Goal: Transaction & Acquisition: Purchase product/service

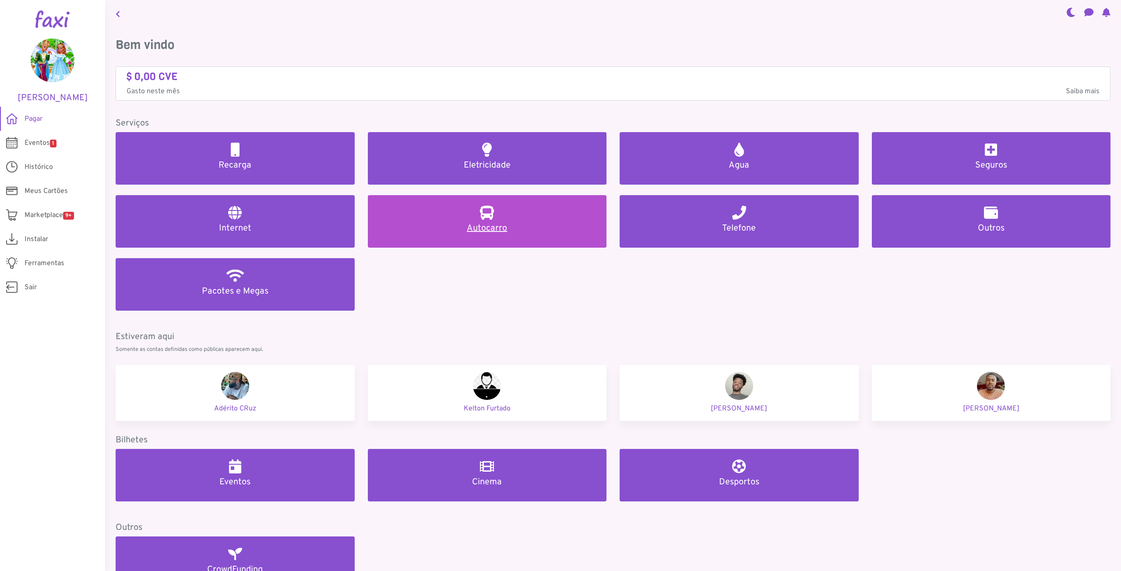
click at [496, 226] on h5 "Autocarro" at bounding box center [487, 228] width 218 height 11
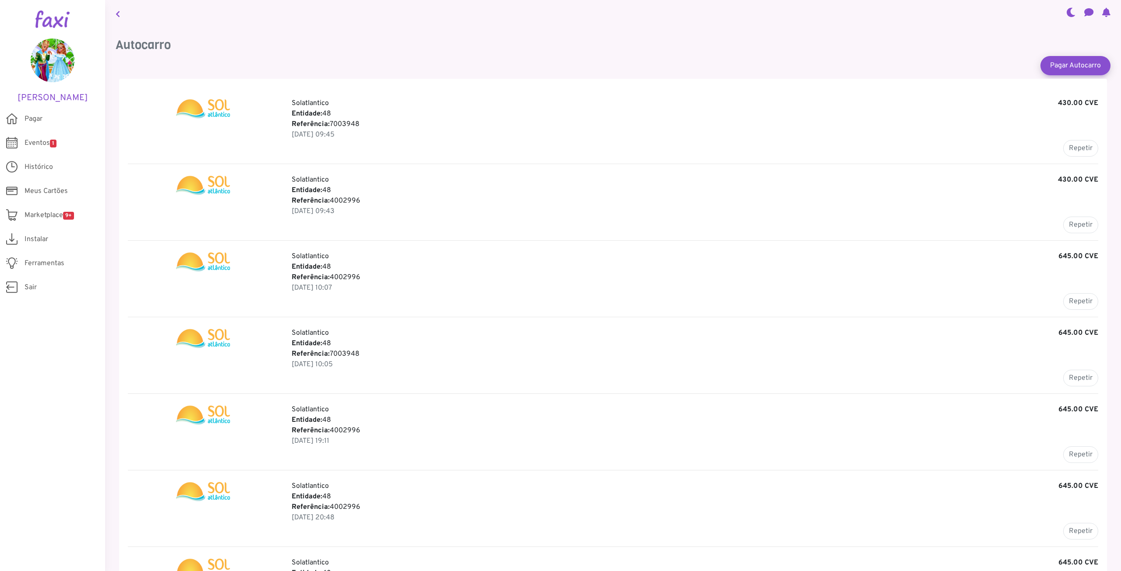
drag, startPoint x: 347, startPoint y: 136, endPoint x: 306, endPoint y: 109, distance: 49.4
click at [306, 109] on div "Solatlantico 430.00 CVE Entidade: 48 Referência: 7003948 29 Sep 2025, 09:45 Rep…" at bounding box center [695, 127] width 820 height 59
click at [376, 136] on p "29 Sep 2025, 09:45" at bounding box center [695, 135] width 807 height 11
drag, startPoint x: 356, startPoint y: 201, endPoint x: 345, endPoint y: 201, distance: 11.0
click at [345, 201] on p "Referência: 4002996" at bounding box center [695, 201] width 807 height 11
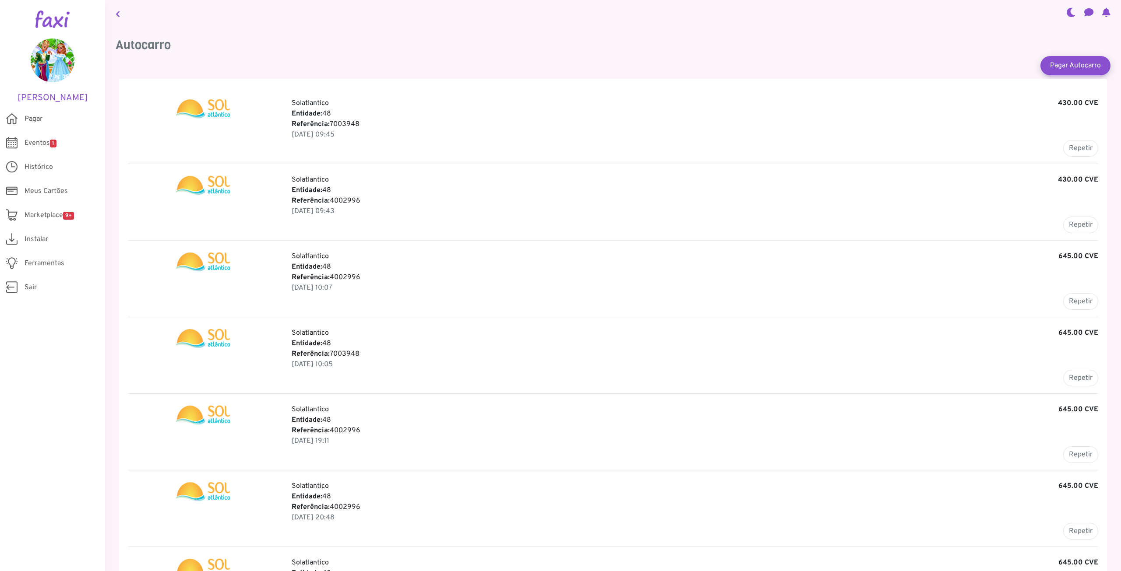
click at [1076, 150] on button "Repetir" at bounding box center [1080, 148] width 35 height 17
type input "*******"
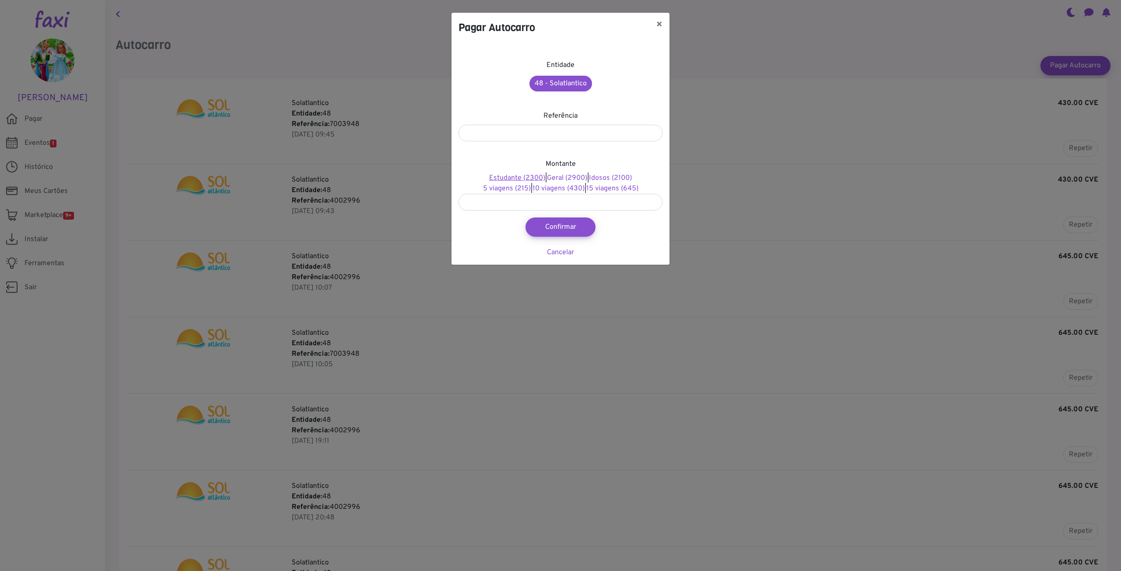
click at [517, 178] on link "Estudante (2300)" at bounding box center [517, 178] width 56 height 9
type input "****"
click at [570, 224] on button "Confirmar" at bounding box center [560, 227] width 77 height 21
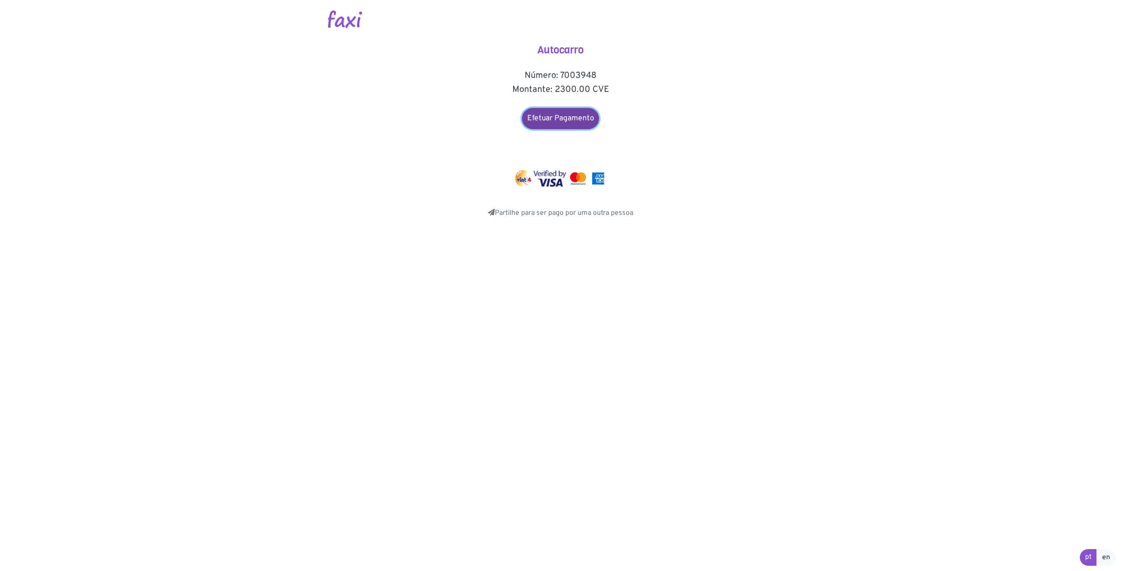
click at [566, 115] on link "Efetuar Pagamento" at bounding box center [560, 118] width 77 height 21
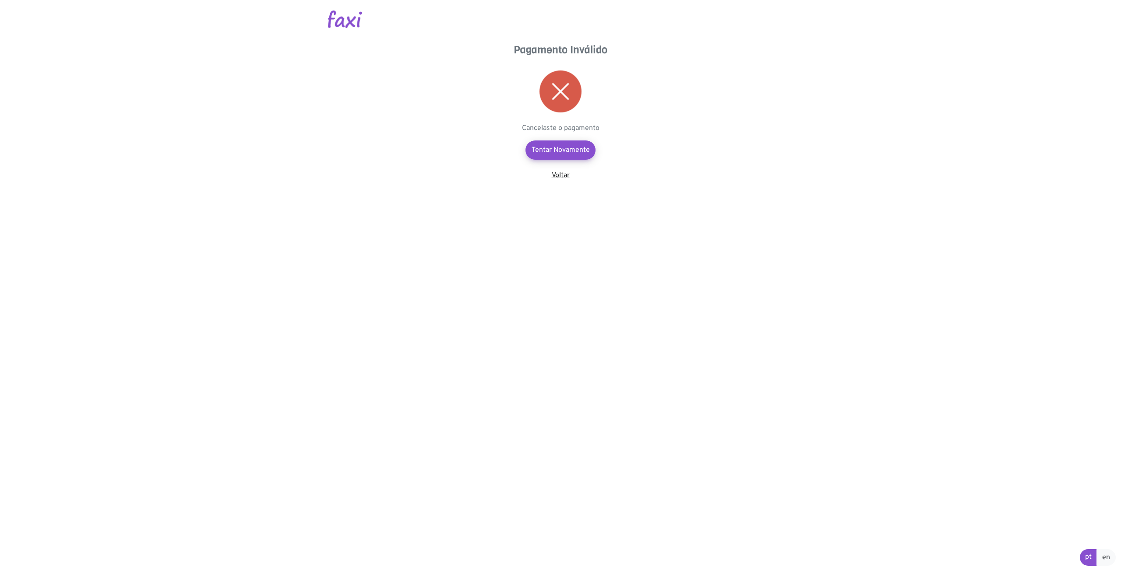
click at [558, 173] on link "Voltar" at bounding box center [561, 175] width 18 height 9
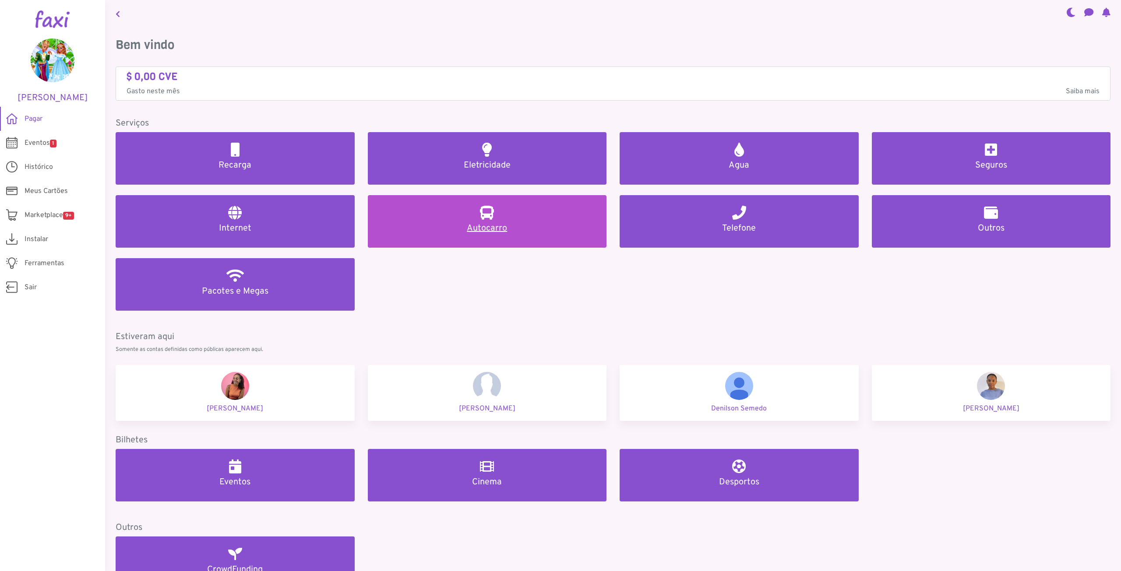
click at [490, 225] on h5 "Autocarro" at bounding box center [487, 228] width 218 height 11
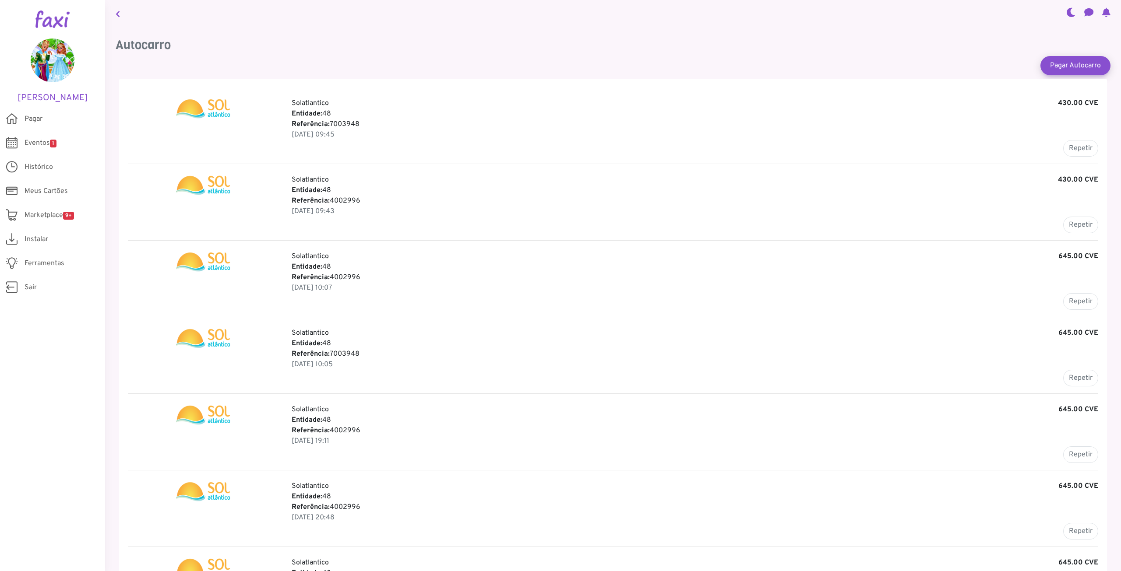
click at [328, 123] on b "Referência:" at bounding box center [311, 124] width 38 height 9
click at [1072, 151] on button "Repetir" at bounding box center [1080, 148] width 35 height 17
type input "*******"
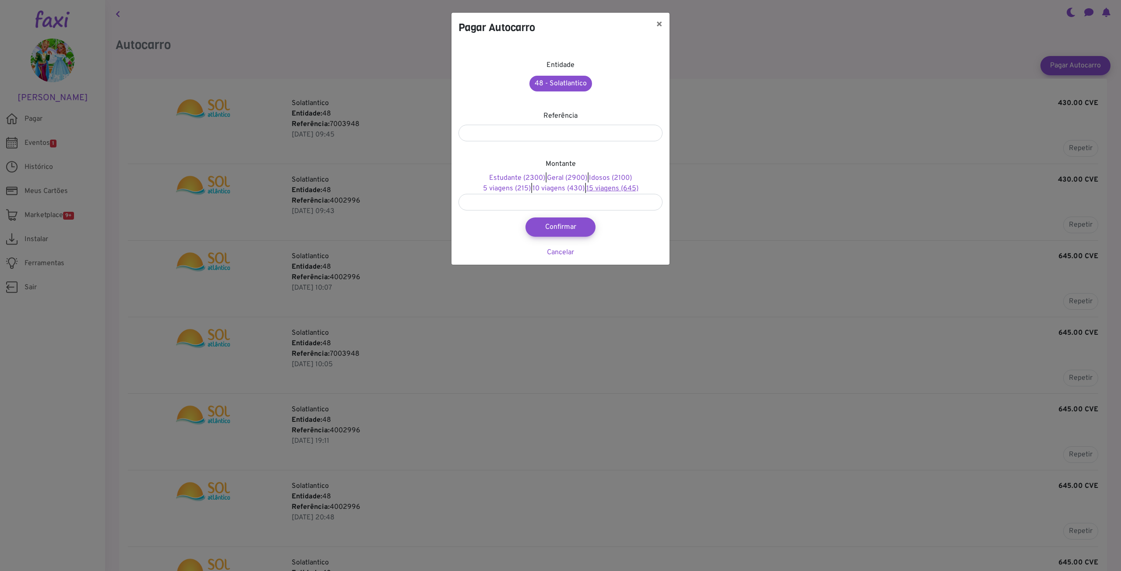
click at [619, 186] on link "15 viagens (645)" at bounding box center [612, 188] width 52 height 9
type input "***"
click at [575, 222] on button "Confirmar" at bounding box center [560, 227] width 77 height 21
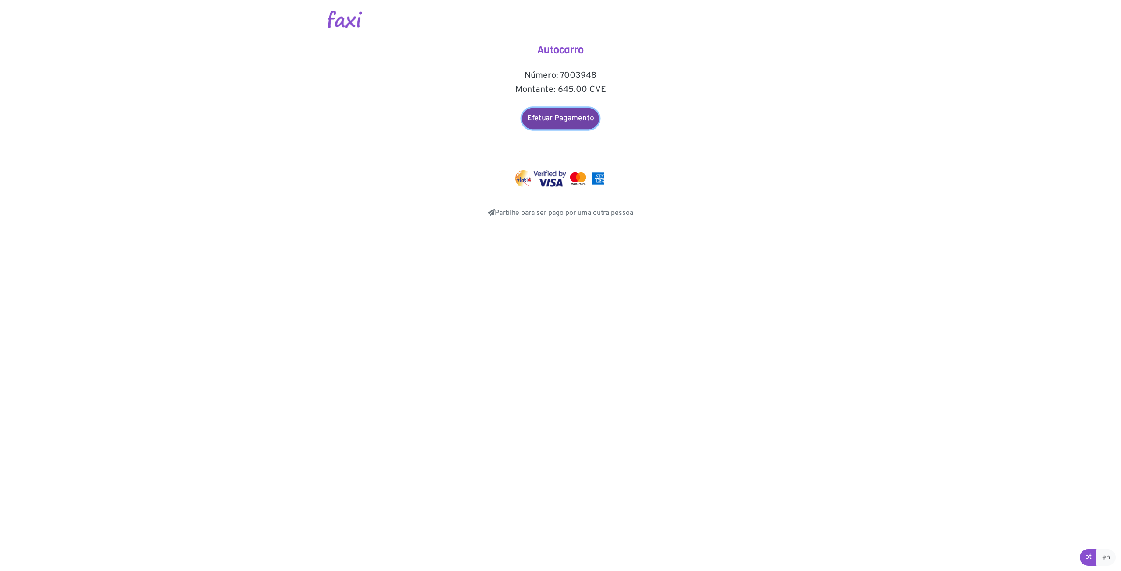
click at [575, 113] on link "Efetuar Pagamento" at bounding box center [560, 118] width 77 height 21
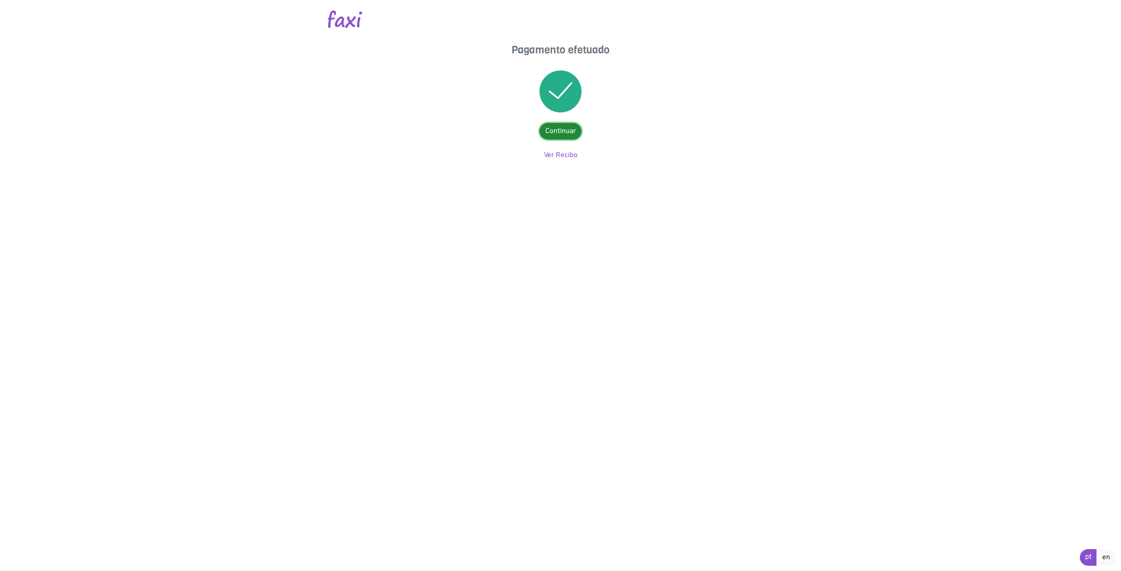
click at [563, 132] on link "Continuar" at bounding box center [560, 131] width 42 height 17
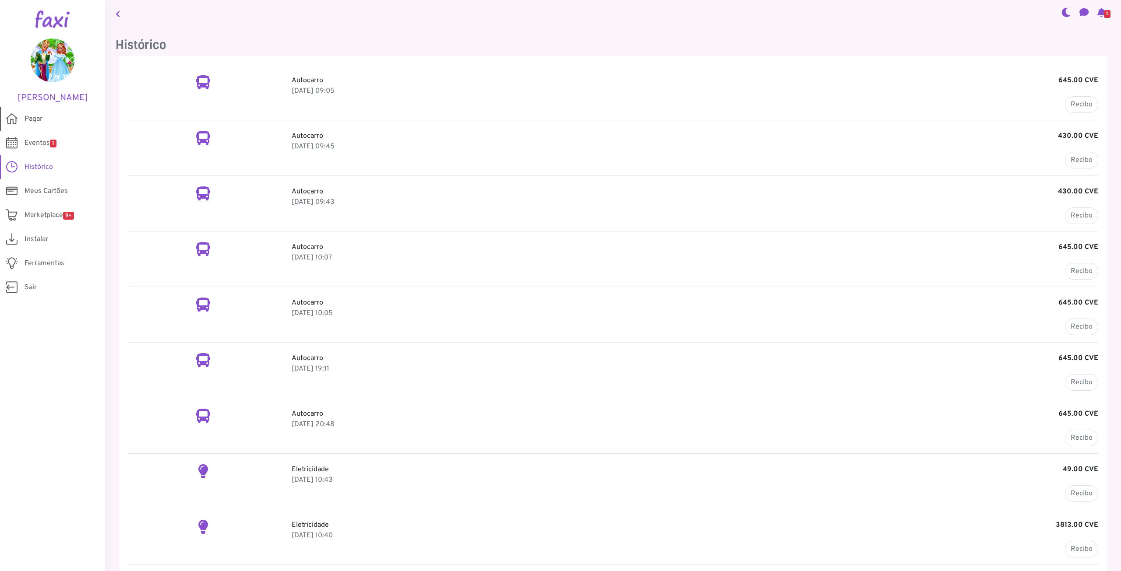
click at [35, 116] on span "Pagar" at bounding box center [34, 119] width 18 height 11
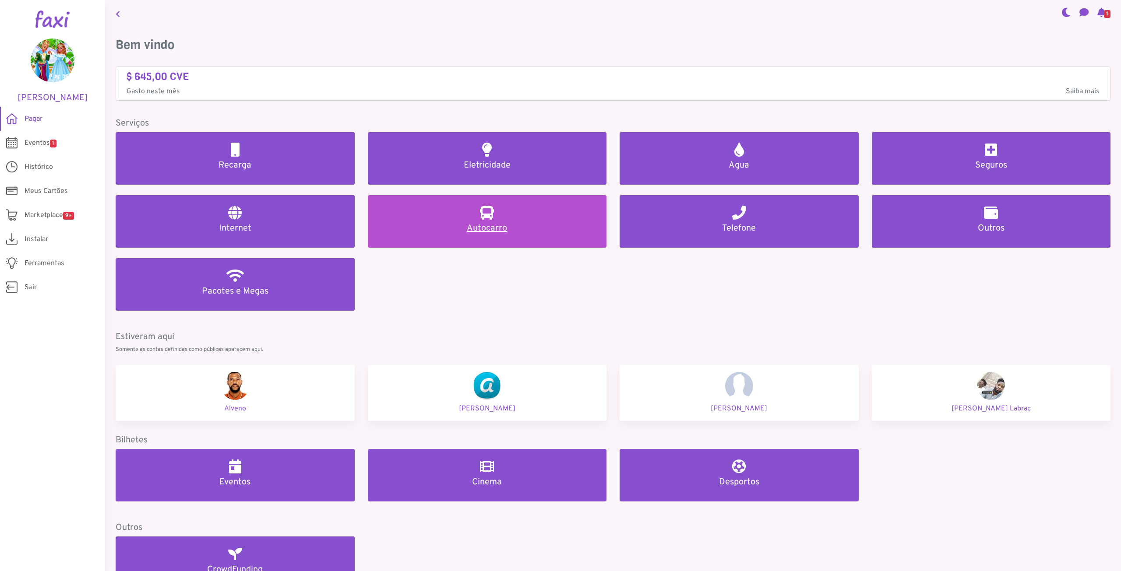
click at [477, 221] on link "Autocarro" at bounding box center [487, 221] width 239 height 53
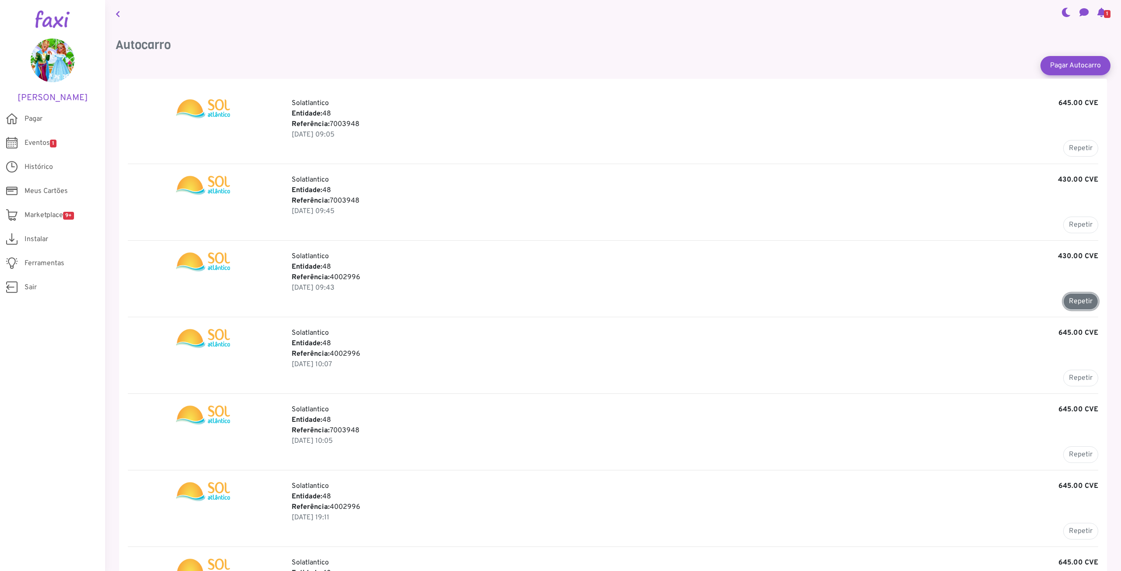
click at [1082, 300] on button "Repetir" at bounding box center [1080, 301] width 35 height 17
type input "*******"
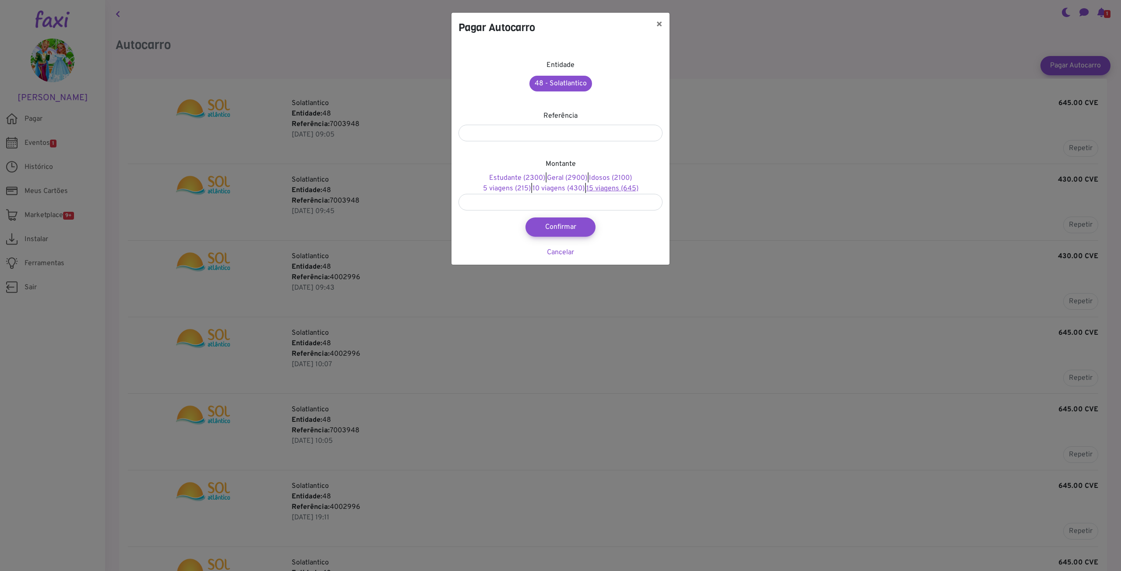
click at [619, 189] on link "15 viagens (645)" at bounding box center [612, 188] width 52 height 9
type input "***"
click at [567, 226] on button "Confirmar" at bounding box center [560, 227] width 77 height 21
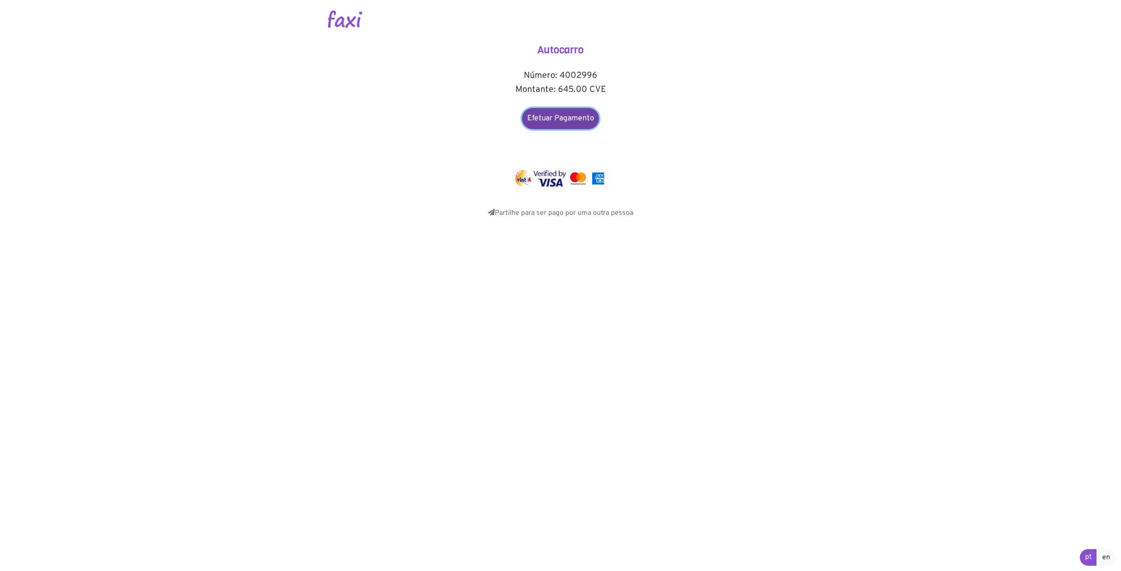
click at [556, 115] on link "Efetuar Pagamento" at bounding box center [560, 118] width 77 height 21
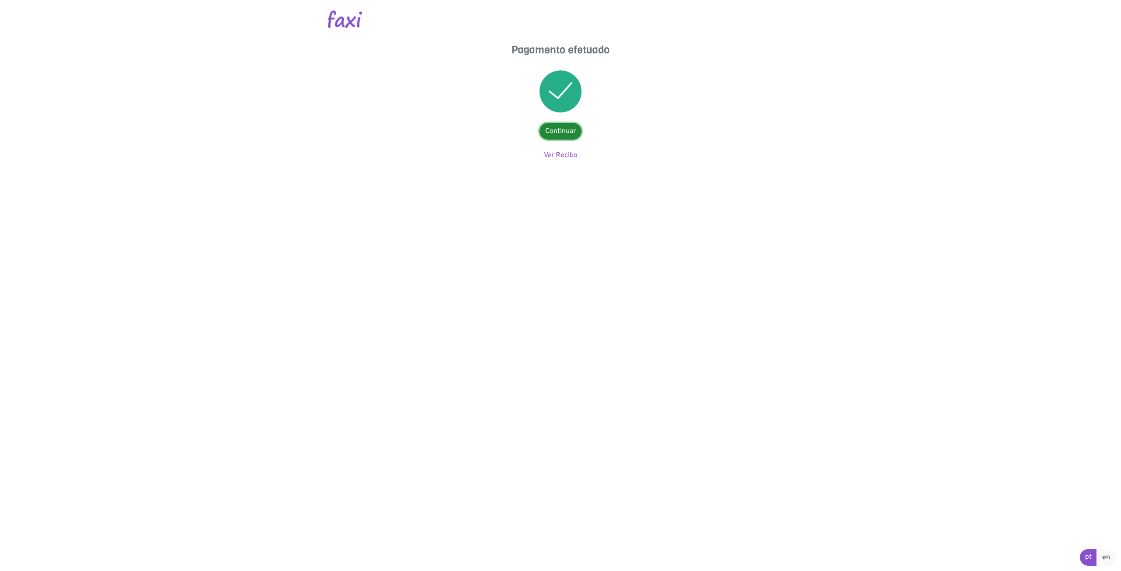
click at [565, 130] on link "Continuar" at bounding box center [560, 131] width 42 height 17
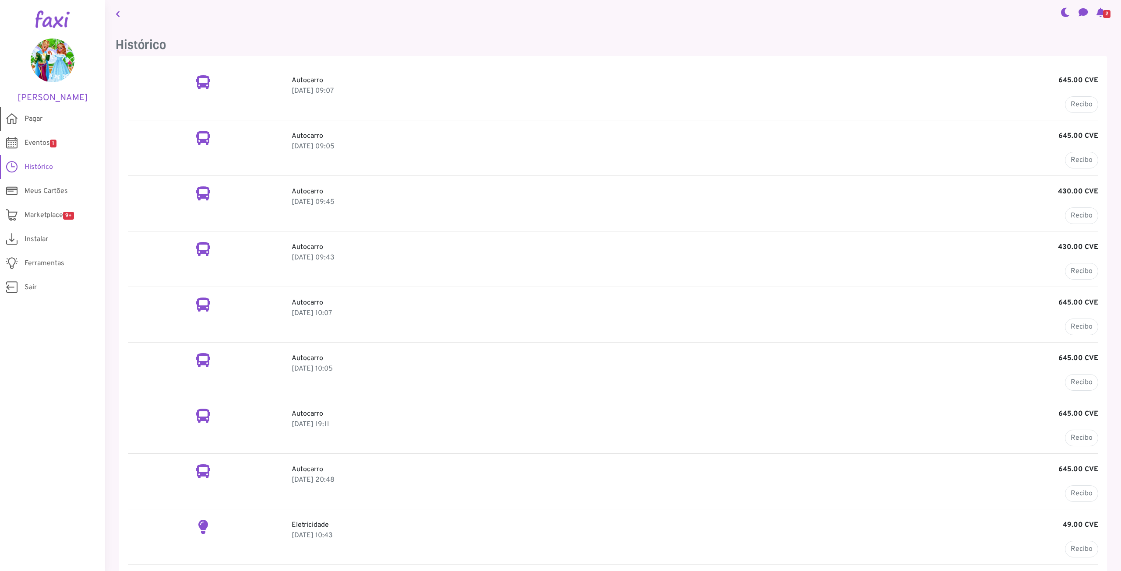
click at [39, 120] on span "Pagar" at bounding box center [34, 119] width 18 height 11
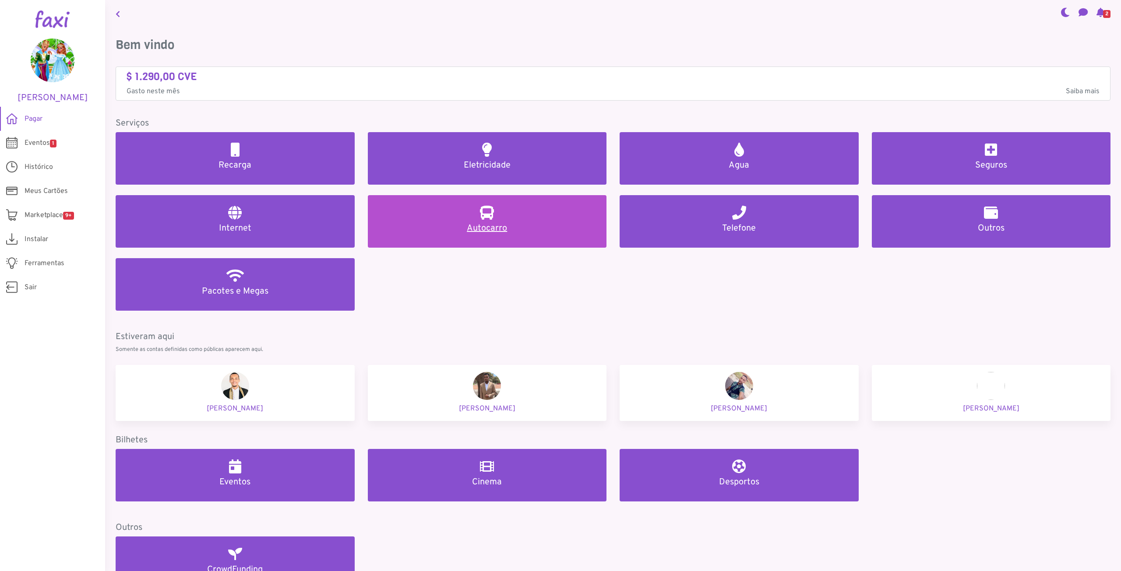
click at [471, 222] on link "Autocarro" at bounding box center [487, 221] width 239 height 53
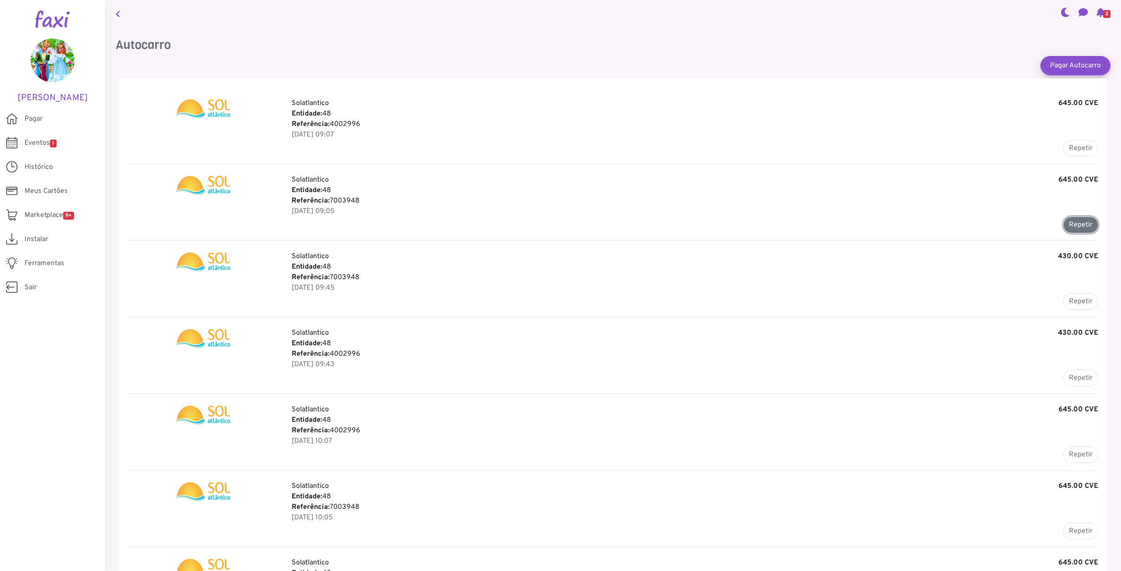
click at [1078, 224] on button "Repetir" at bounding box center [1080, 225] width 35 height 17
type input "*******"
type input "******"
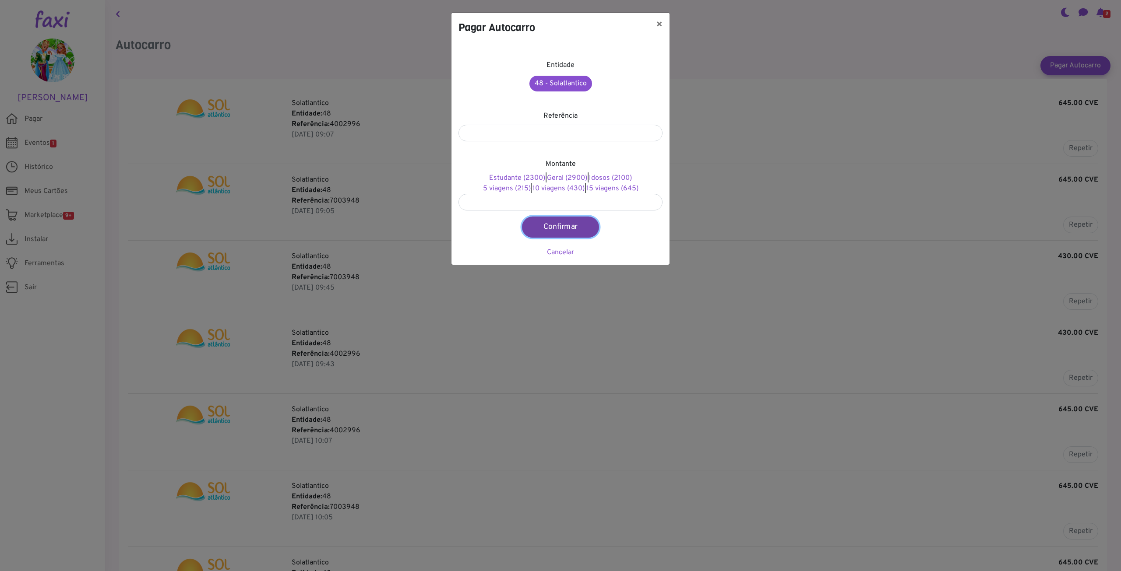
click at [562, 225] on button "Confirmar" at bounding box center [560, 227] width 77 height 21
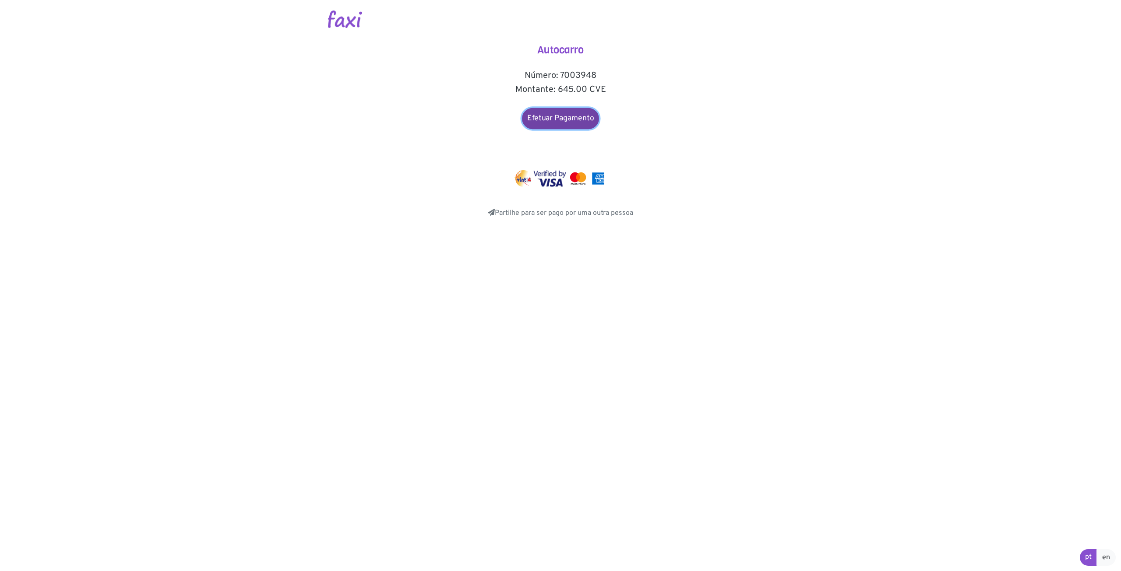
click at [571, 122] on link "Efetuar Pagamento" at bounding box center [560, 118] width 77 height 21
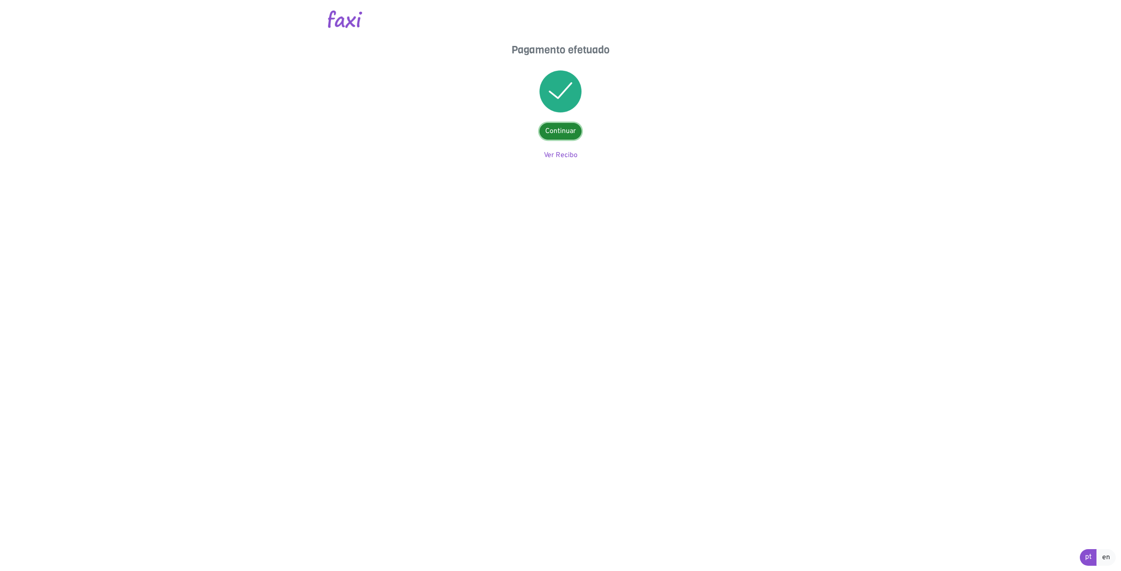
click at [564, 131] on link "Continuar" at bounding box center [560, 131] width 42 height 17
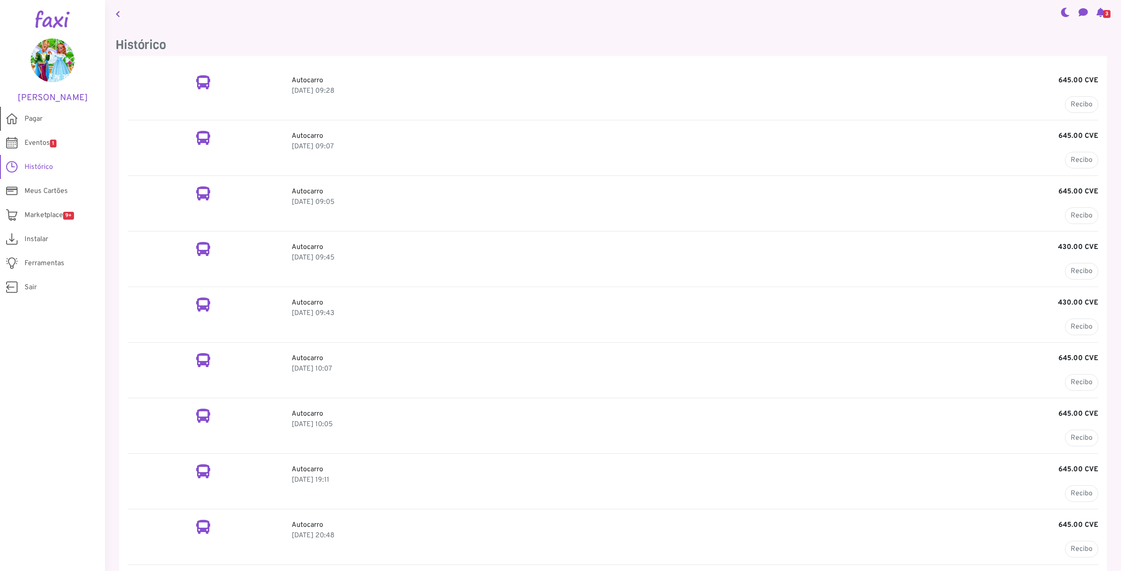
click at [37, 118] on span "Pagar" at bounding box center [34, 119] width 18 height 11
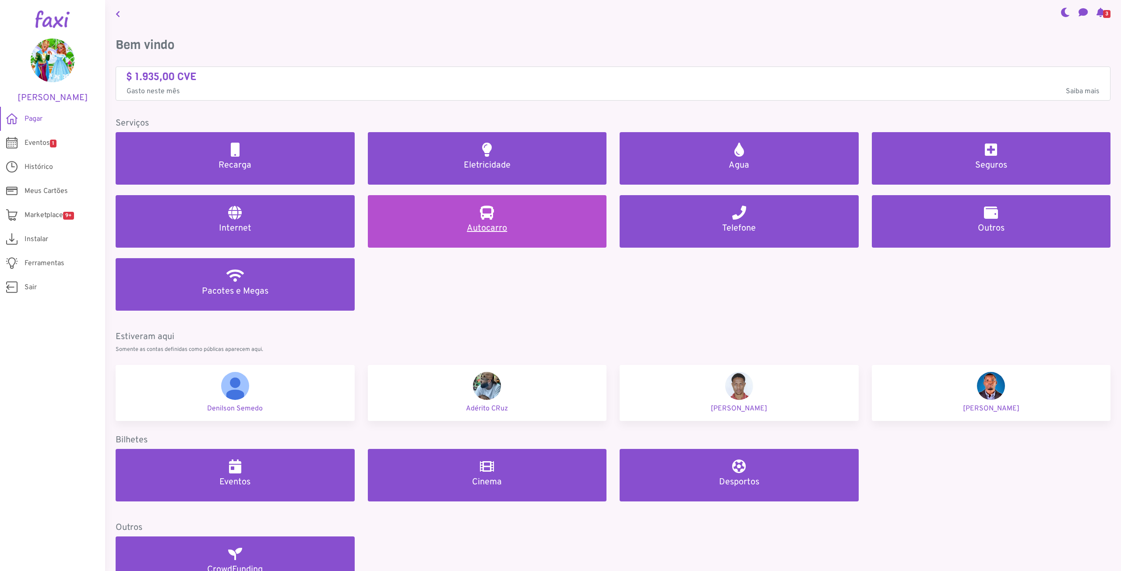
click at [488, 219] on h2 at bounding box center [487, 213] width 14 height 14
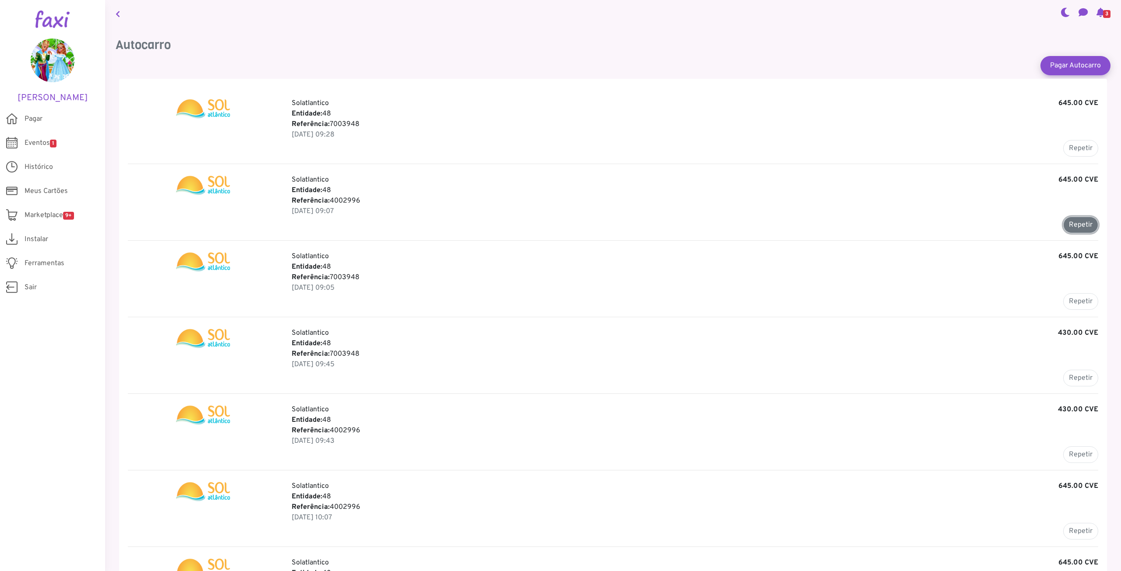
click at [1082, 225] on button "Repetir" at bounding box center [1080, 225] width 35 height 17
type input "*******"
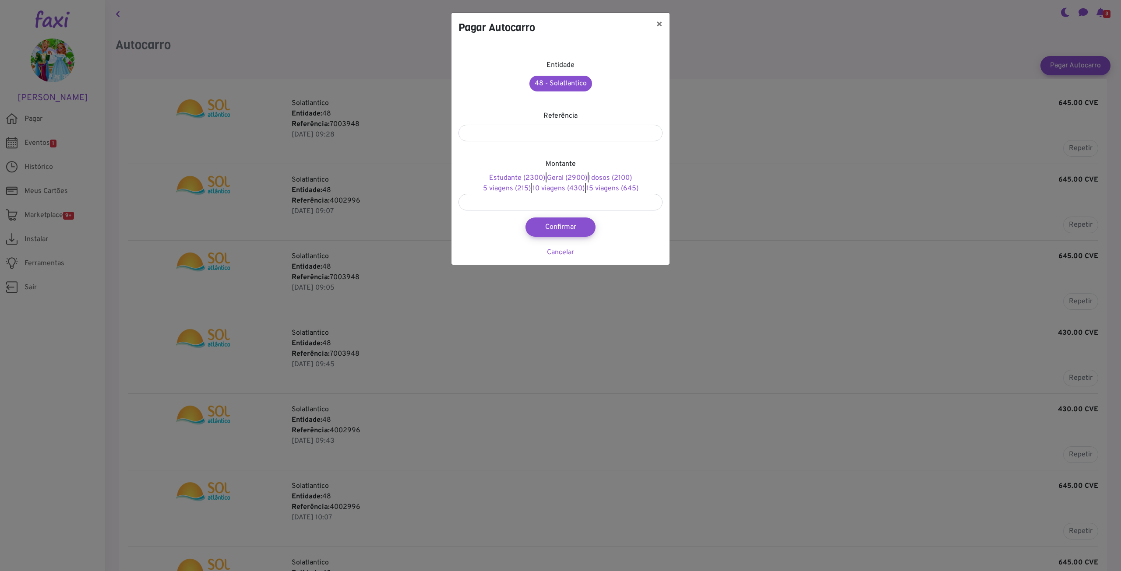
click at [613, 188] on link "15 viagens (645)" at bounding box center [612, 188] width 52 height 9
type input "***"
click at [569, 226] on button "Confirmar" at bounding box center [560, 227] width 77 height 21
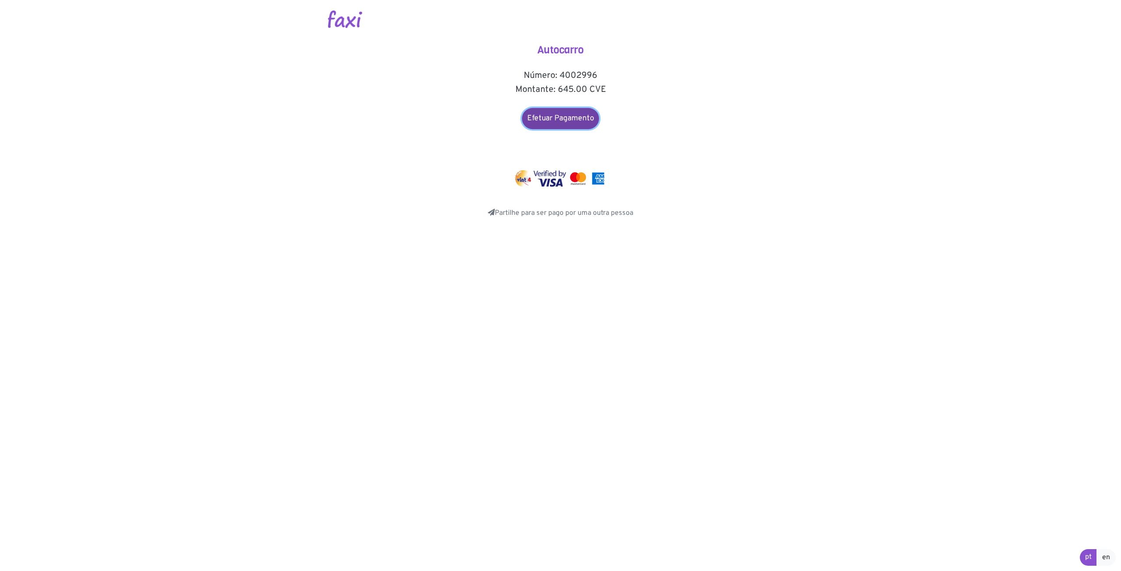
click at [549, 117] on link "Efetuar Pagamento" at bounding box center [560, 118] width 77 height 21
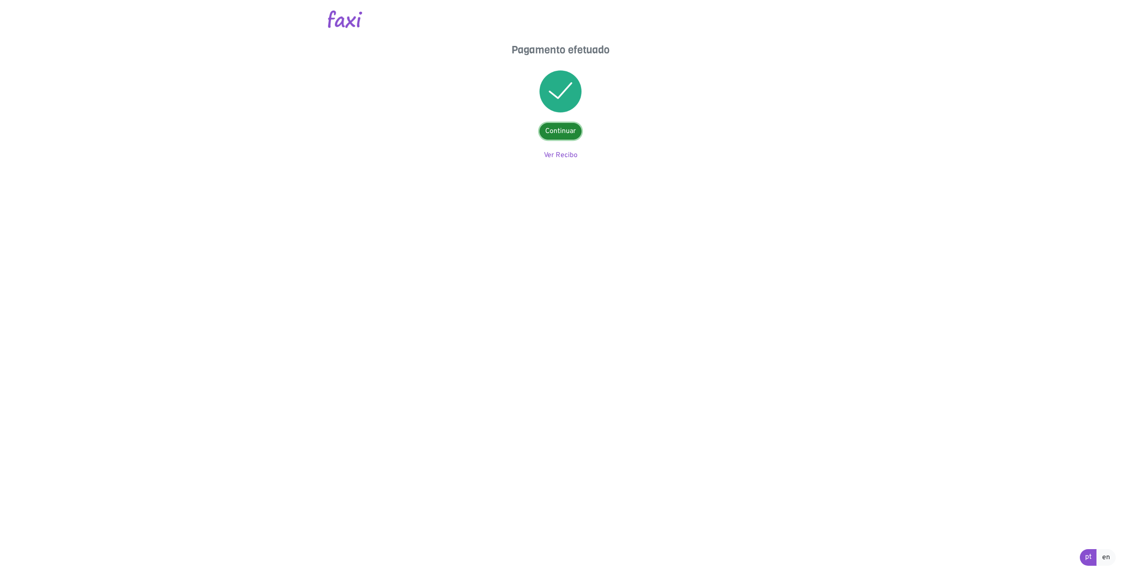
click at [564, 130] on link "Continuar" at bounding box center [560, 131] width 42 height 17
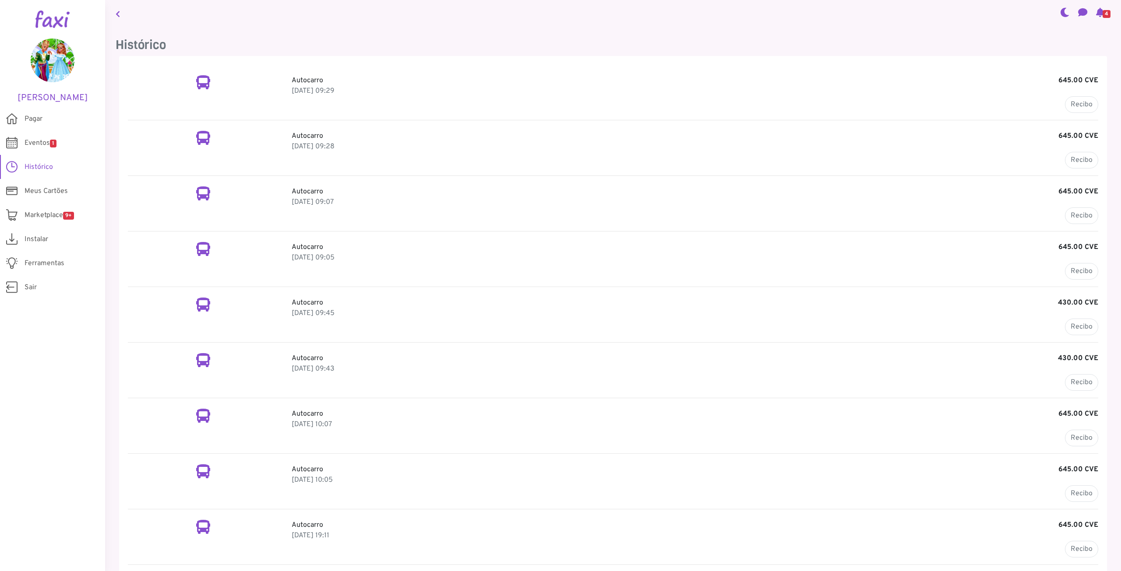
click at [319, 76] on p "Autocarro 645.00 CVE" at bounding box center [695, 80] width 807 height 11
click at [40, 120] on span "Pagar" at bounding box center [34, 119] width 18 height 11
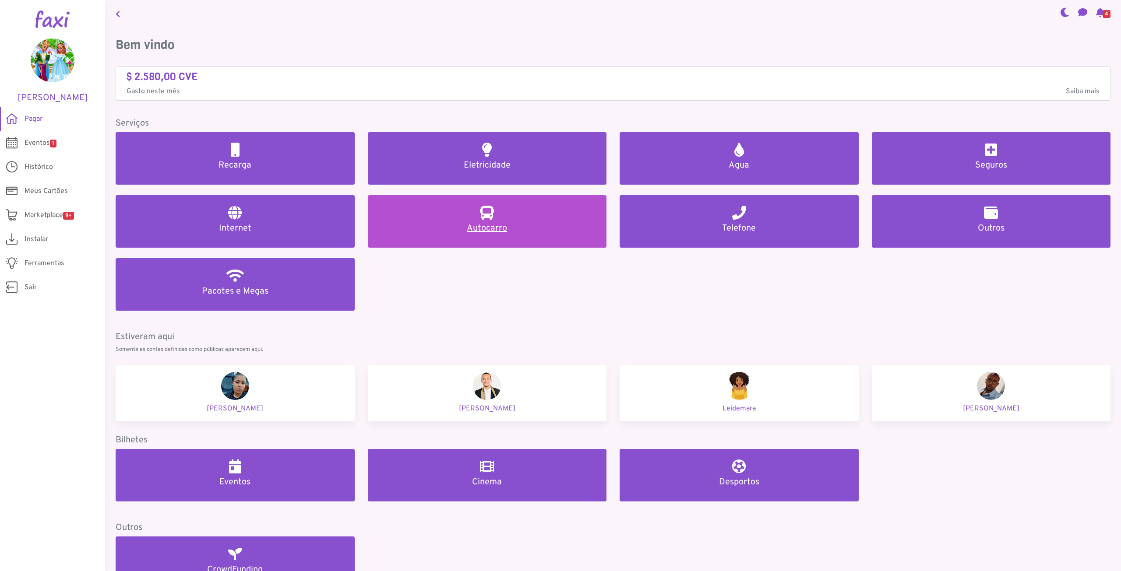
click at [495, 226] on h5 "Autocarro" at bounding box center [487, 228] width 218 height 11
